Goal: Information Seeking & Learning: Learn about a topic

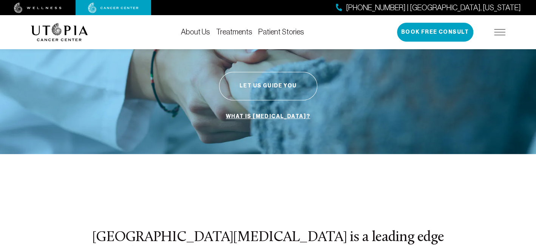
scroll to position [113, 0]
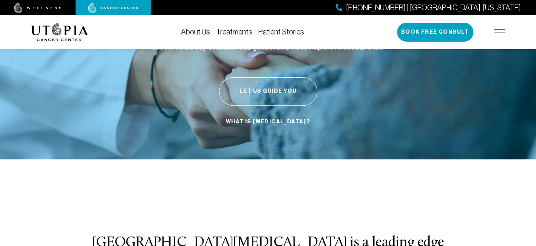
click at [235, 30] on link "Treatments" at bounding box center [234, 32] width 36 height 8
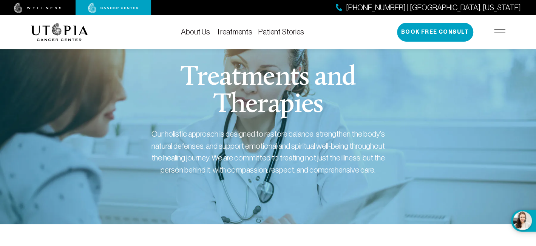
click at [502, 26] on div "[PHONE_NUMBER] | [GEOGRAPHIC_DATA], [US_STATE] Book Free Consult" at bounding box center [451, 32] width 108 height 19
click at [497, 31] on img at bounding box center [499, 32] width 11 height 6
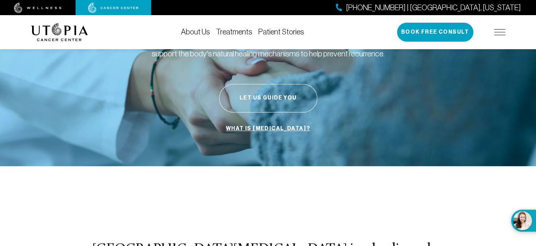
scroll to position [113, 0]
